Goal: Information Seeking & Learning: Understand process/instructions

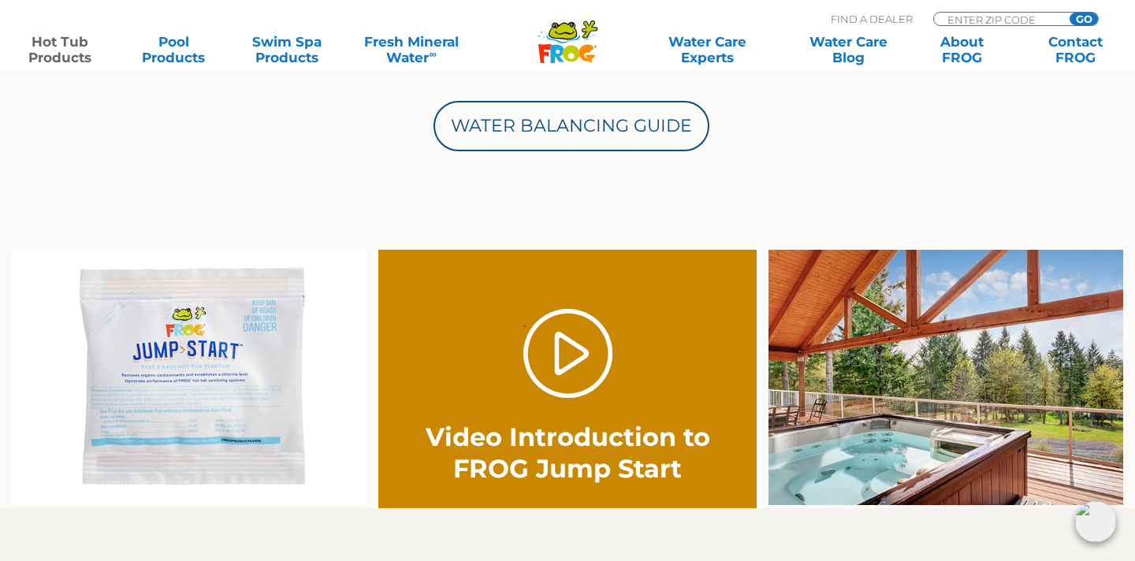
scroll to position [897, 0]
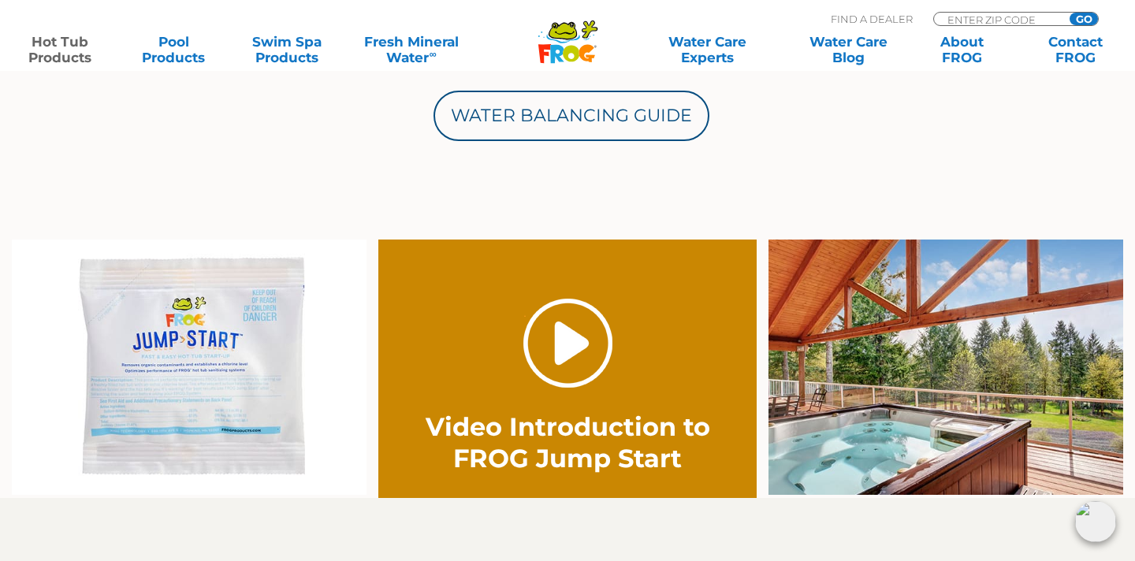
click at [560, 346] on link "." at bounding box center [567, 343] width 89 height 89
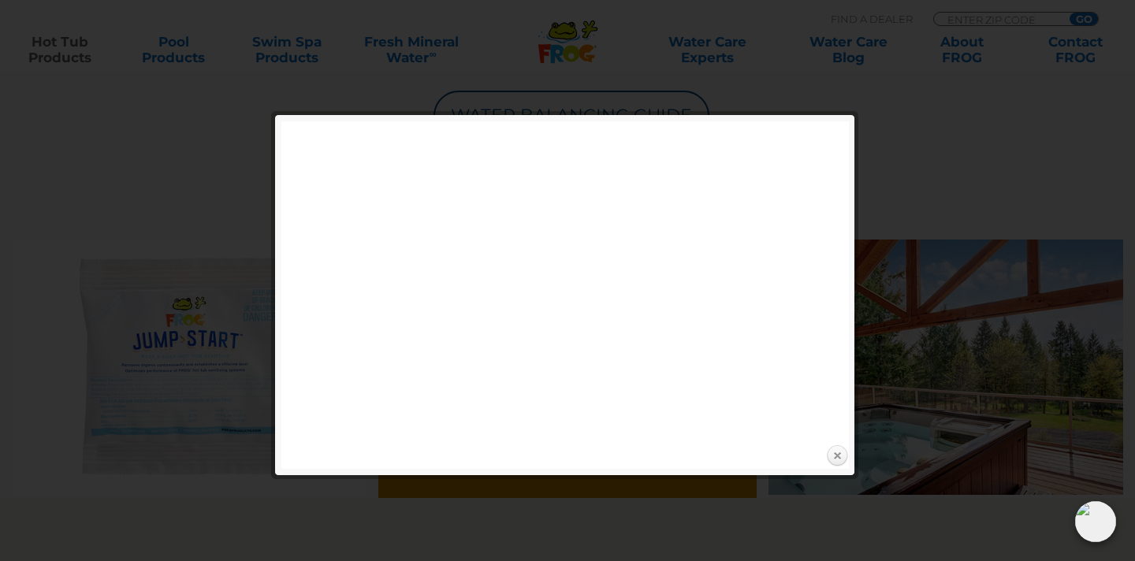
click at [842, 460] on link "Close" at bounding box center [837, 457] width 24 height 24
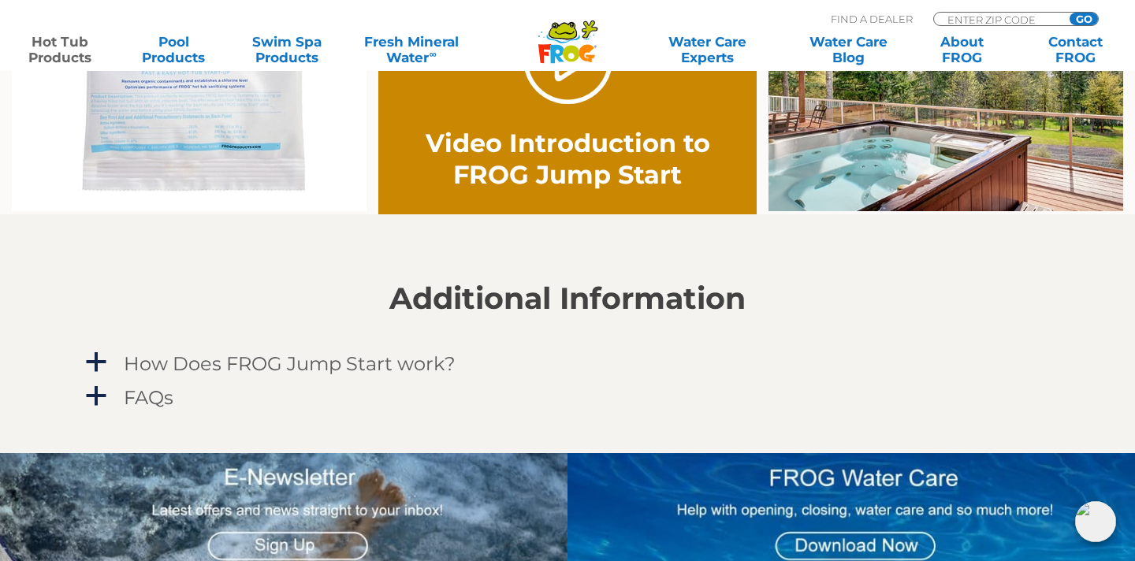
scroll to position [1182, 0]
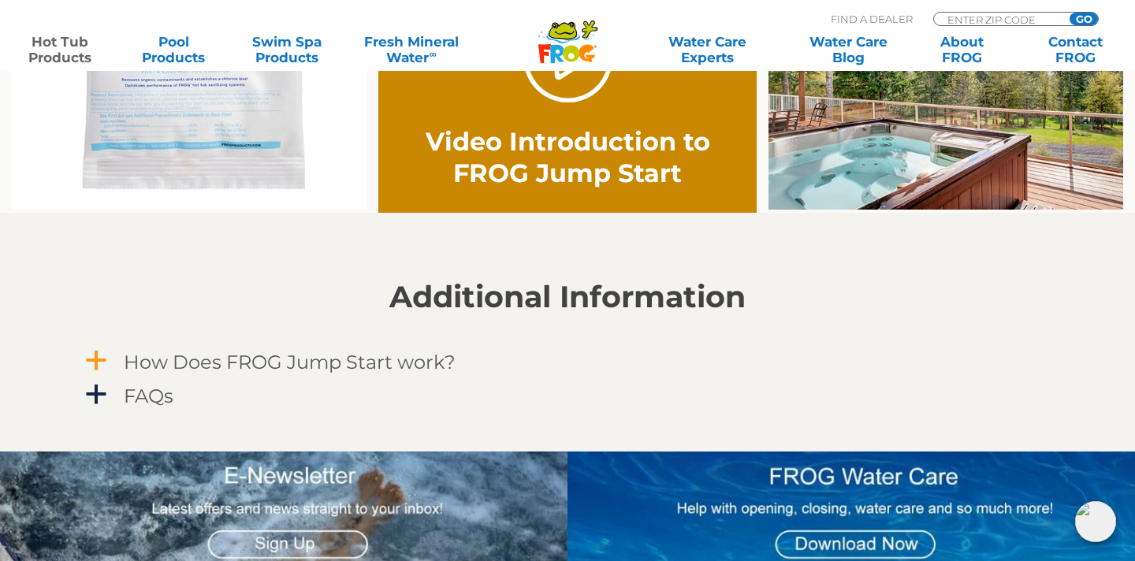
click at [371, 359] on h4 "How Does FROG Jump Start work?" at bounding box center [290, 362] width 332 height 21
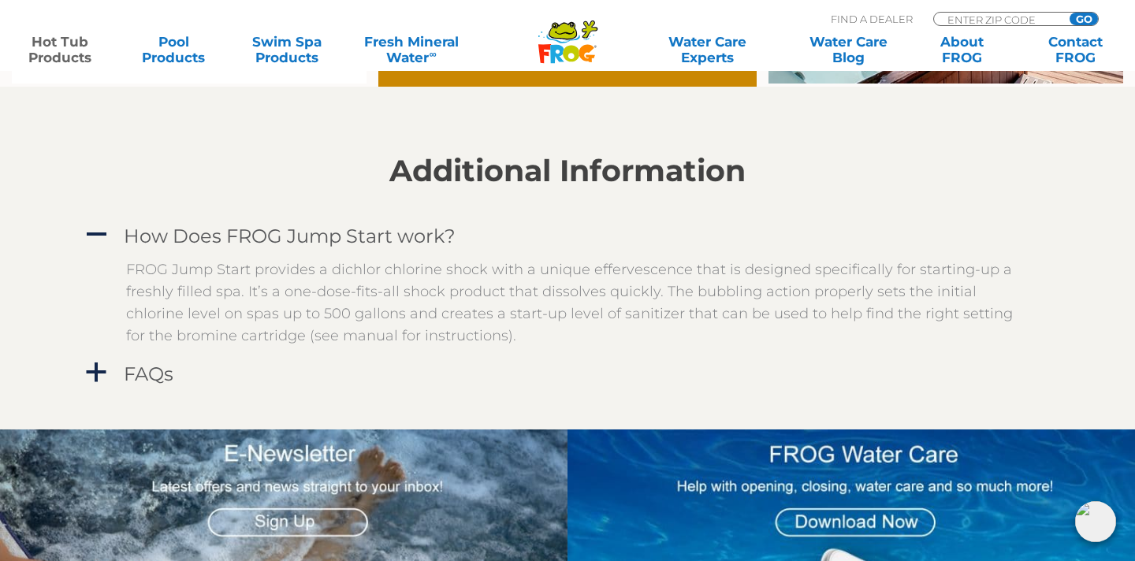
scroll to position [1316, 0]
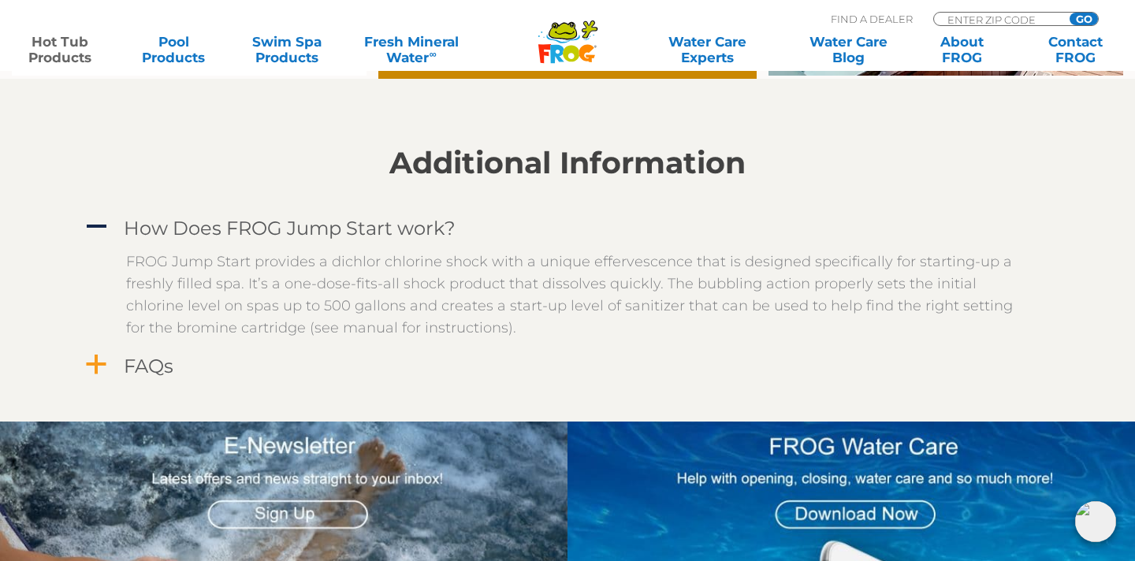
click at [159, 374] on h4 "FAQs" at bounding box center [149, 366] width 50 height 21
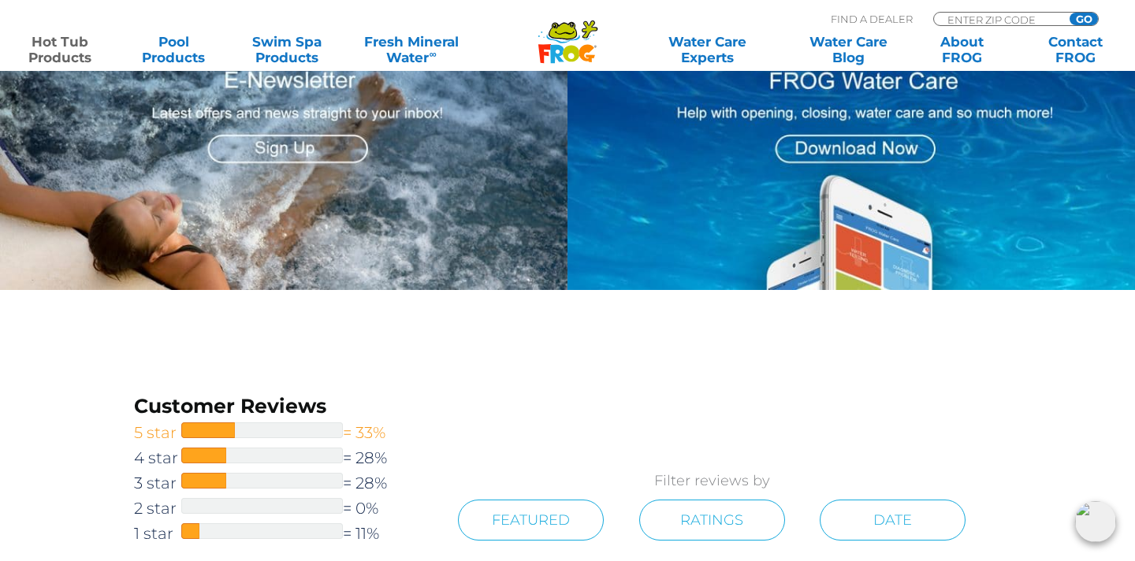
scroll to position [1957, 0]
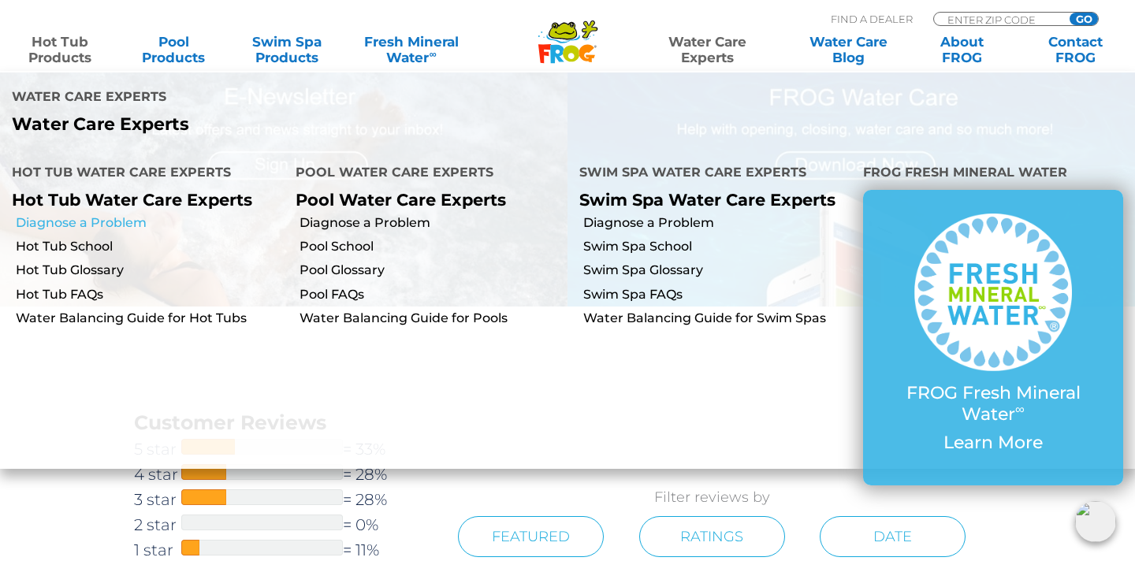
click at [105, 214] on link "Diagnose a Problem" at bounding box center [150, 222] width 268 height 17
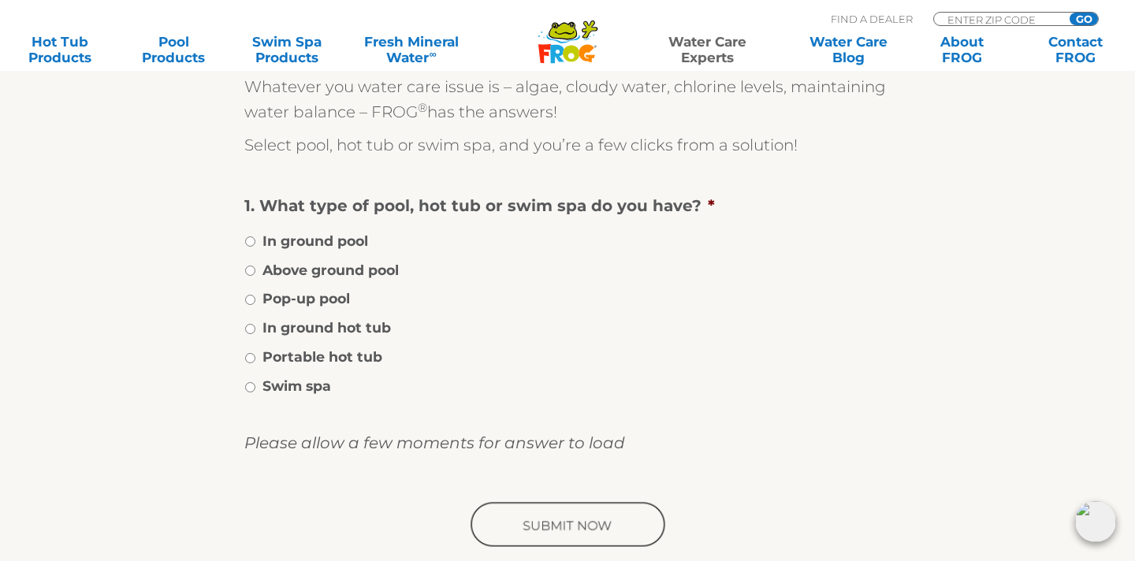
scroll to position [261, 0]
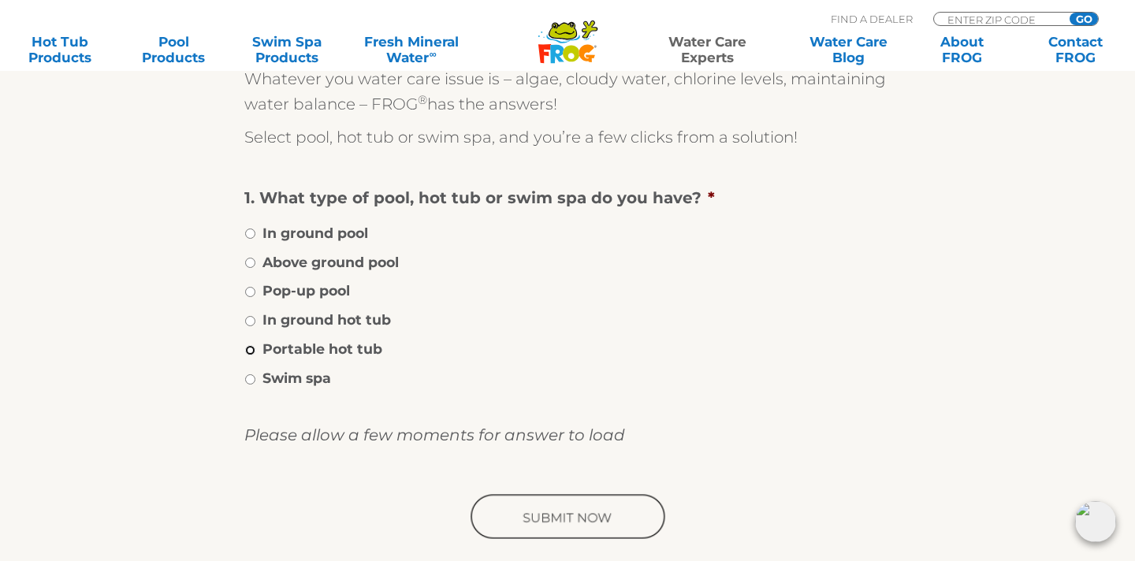
click at [248, 352] on input "Portable hot tub" at bounding box center [250, 350] width 10 height 10
radio input "true"
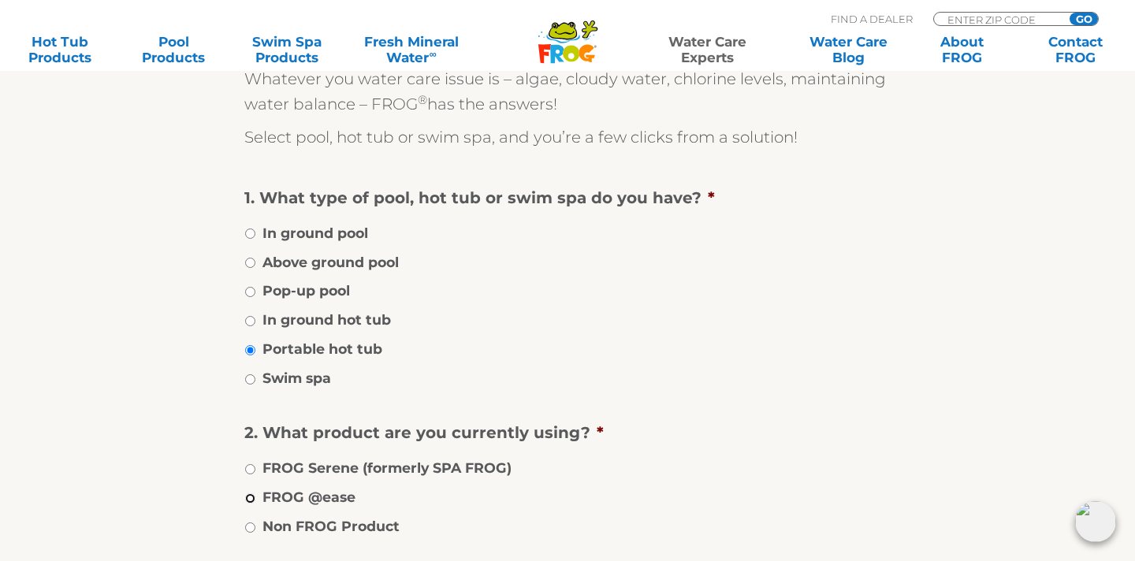
click at [250, 500] on input "FROG @ease" at bounding box center [250, 498] width 10 height 10
radio input "true"
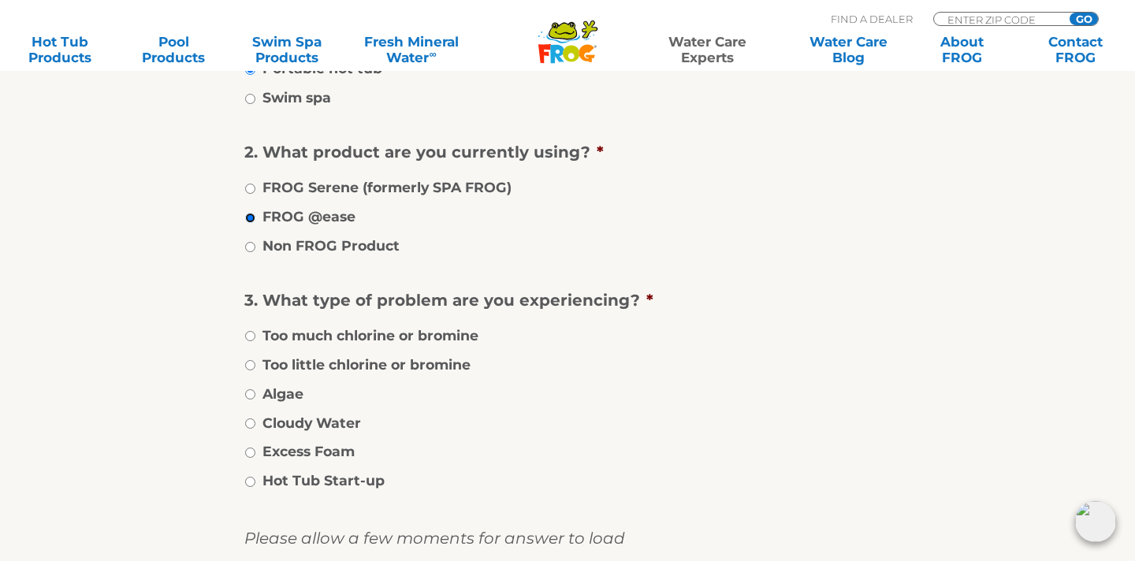
scroll to position [547, 0]
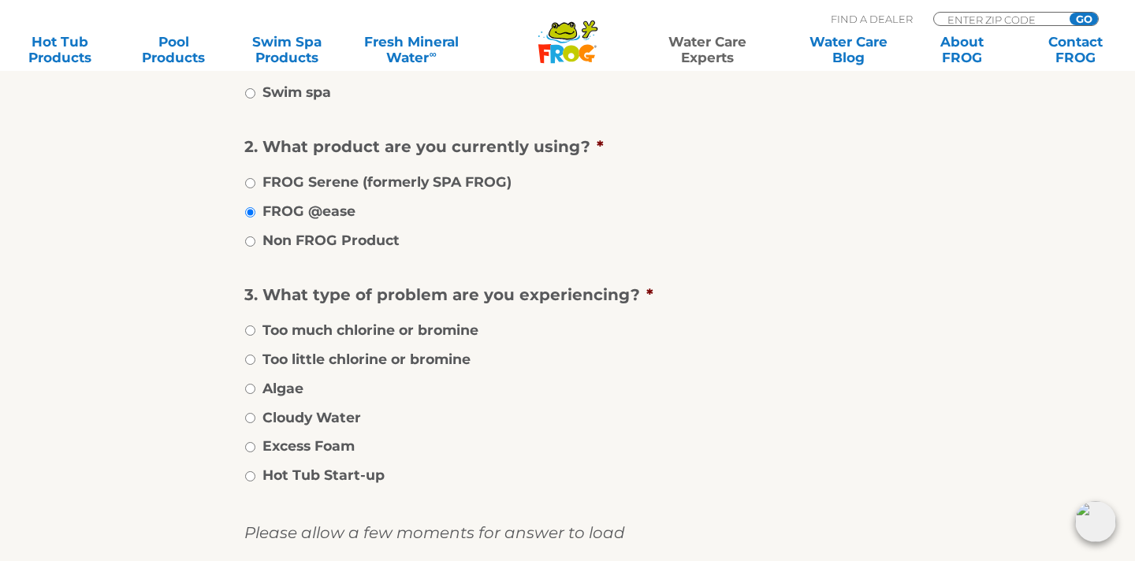
click at [255, 446] on li "Excess Foam" at bounding box center [567, 445] width 646 height 23
click at [249, 446] on input "Excess Foam" at bounding box center [250, 447] width 10 height 10
radio input "true"
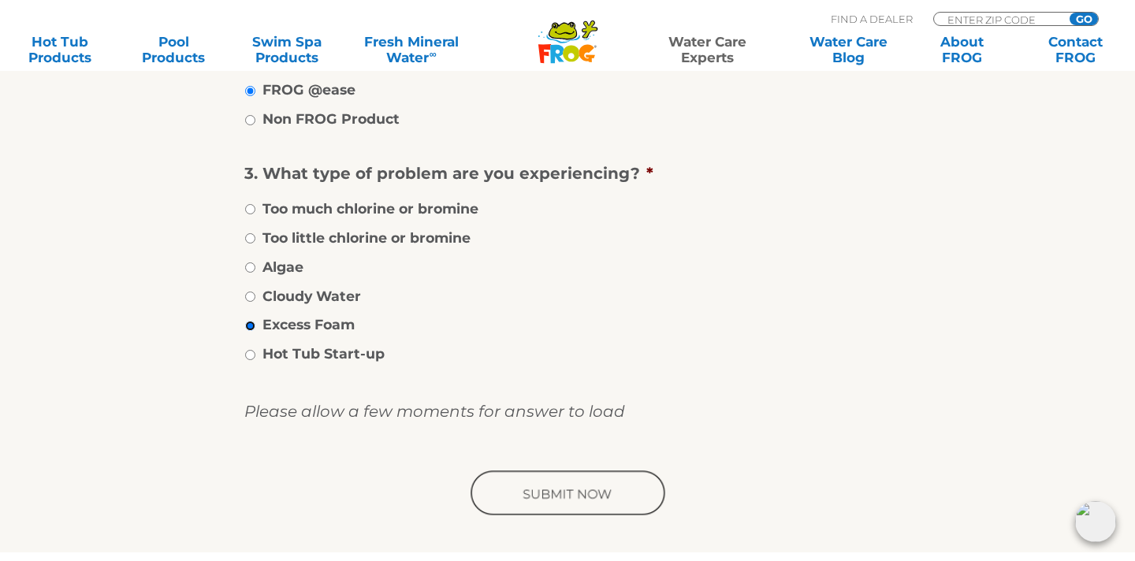
scroll to position [687, 0]
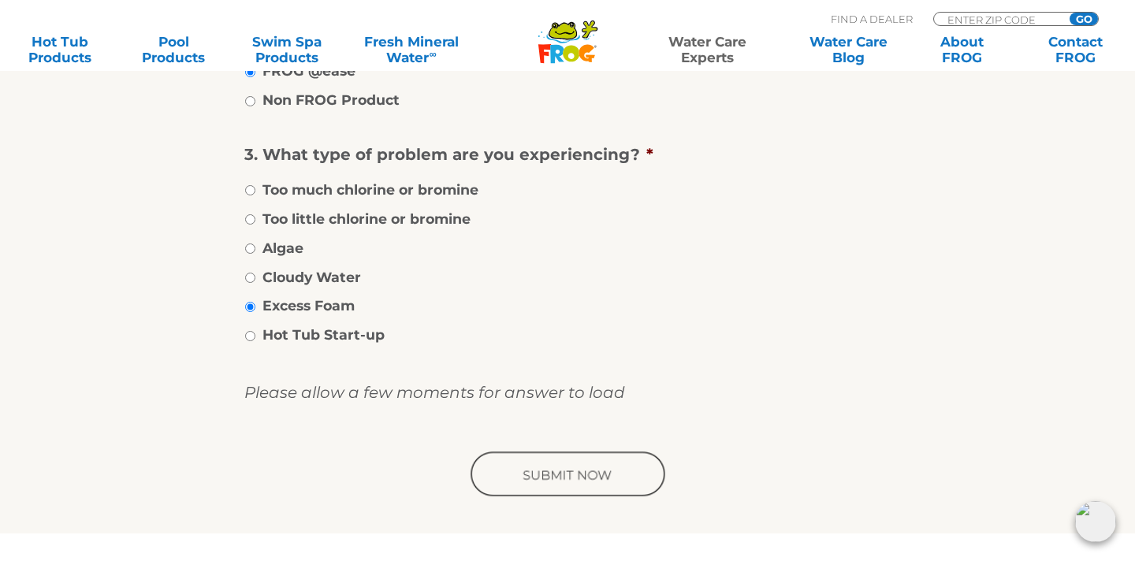
click at [523, 485] on input "image" at bounding box center [567, 475] width 200 height 50
